Goal: Task Accomplishment & Management: Manage account settings

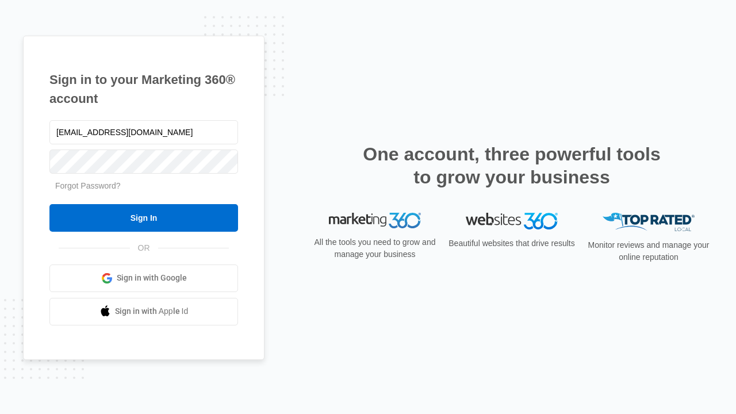
type input "[EMAIL_ADDRESS][DOMAIN_NAME]"
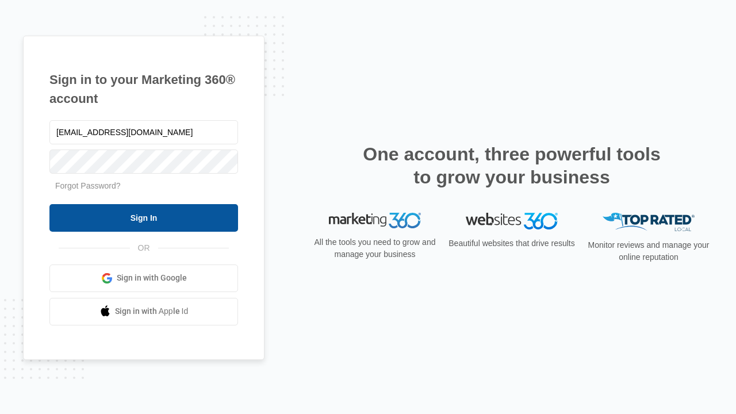
click at [144, 217] on input "Sign In" at bounding box center [143, 218] width 189 height 28
